Goal: Complete application form

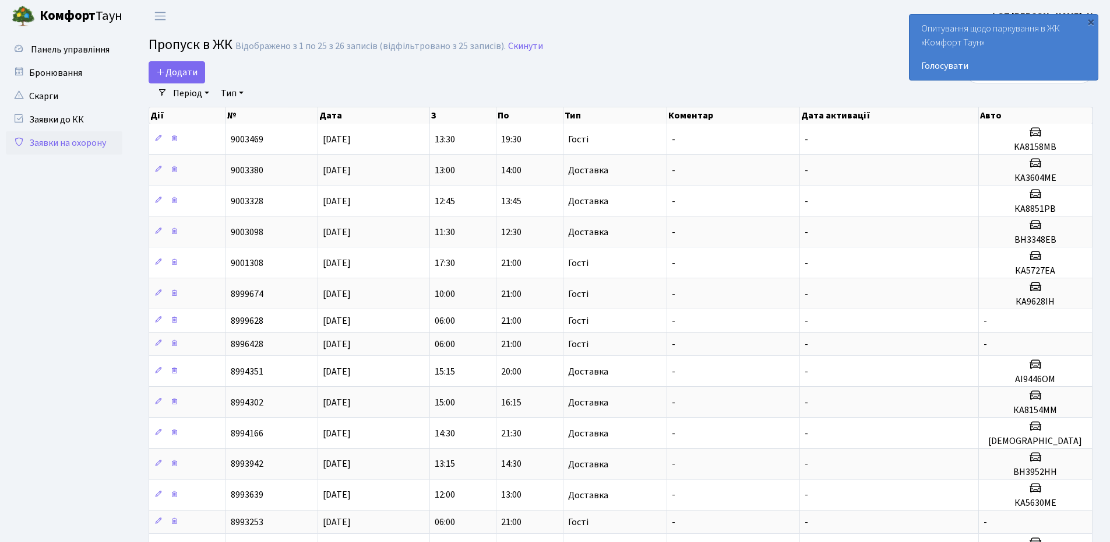
select select "25"
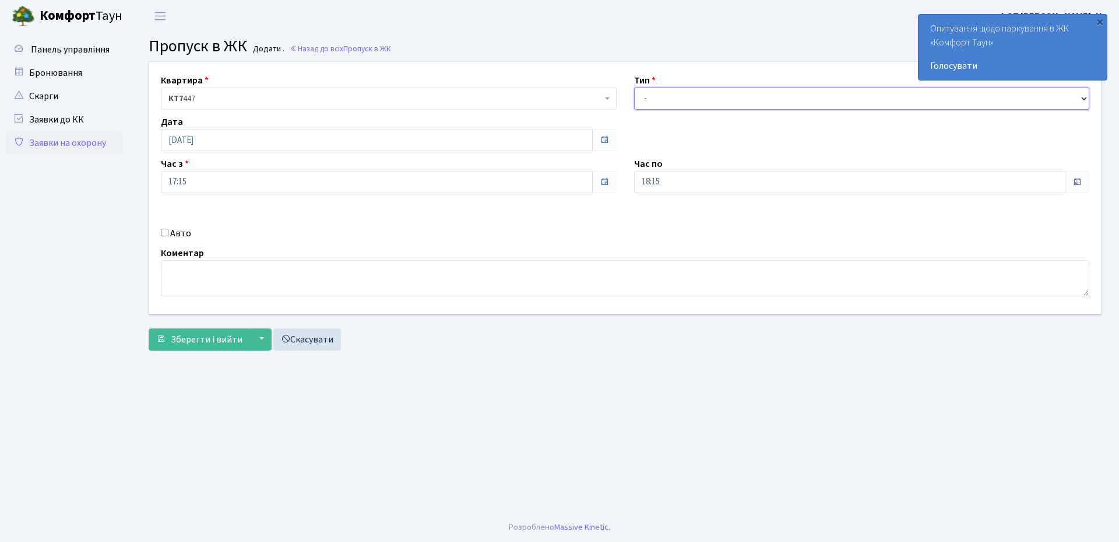
click at [692, 100] on select "- Доставка Таксі Гості Сервіс" at bounding box center [862, 98] width 456 height 22
select select "1"
click at [634, 87] on select "- Доставка Таксі Гості Сервіс" at bounding box center [862, 98] width 456 height 22
click at [165, 234] on input "Авто" at bounding box center [165, 233] width 8 height 8
checkbox input "true"
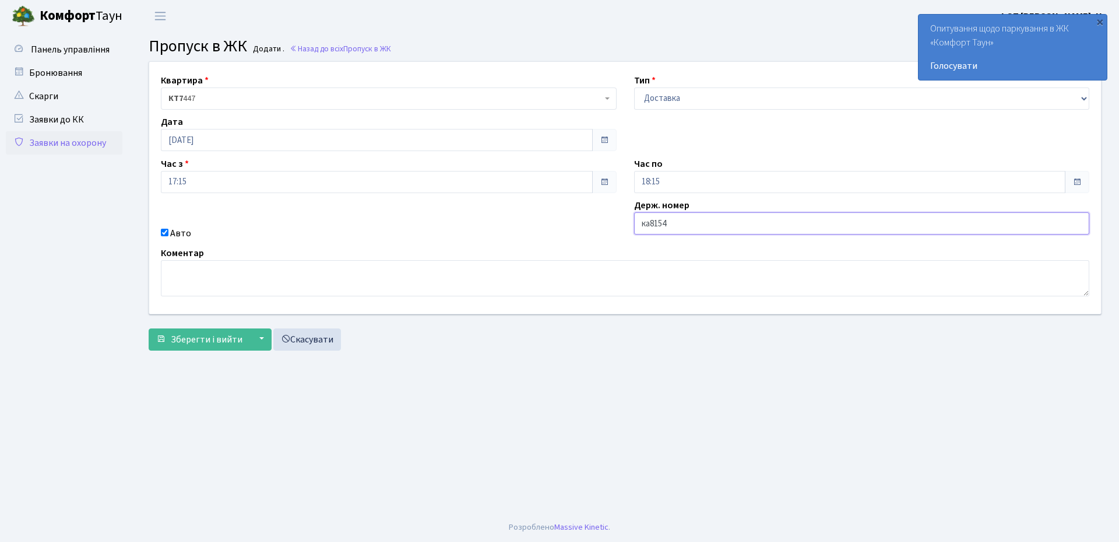
type input "КА8154ММ"
click at [193, 342] on span "Зберегти і вийти" at bounding box center [207, 339] width 72 height 13
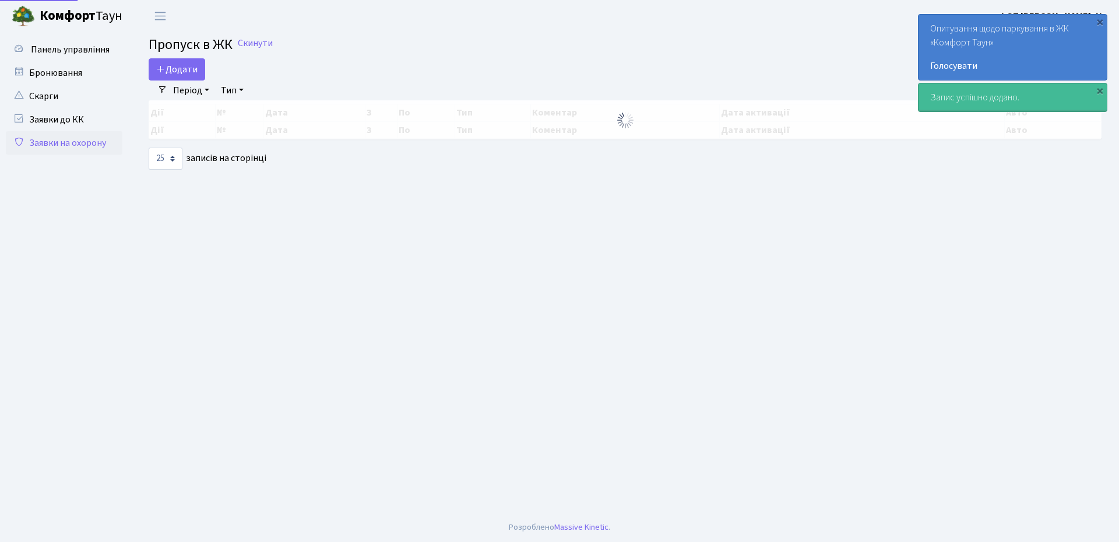
select select "25"
